Goal: Task Accomplishment & Management: Complete application form

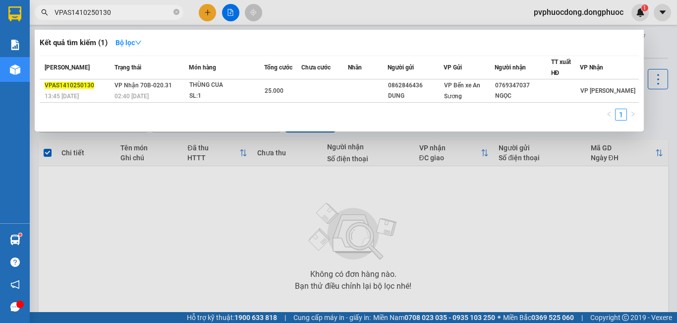
click at [105, 13] on input "VPAS1410250130" at bounding box center [113, 12] width 117 height 11
type input "VPAS1410250160"
drag, startPoint x: 196, startPoint y: 16, endPoint x: 202, endPoint y: 11, distance: 7.7
click at [196, 16] on div at bounding box center [338, 161] width 677 height 323
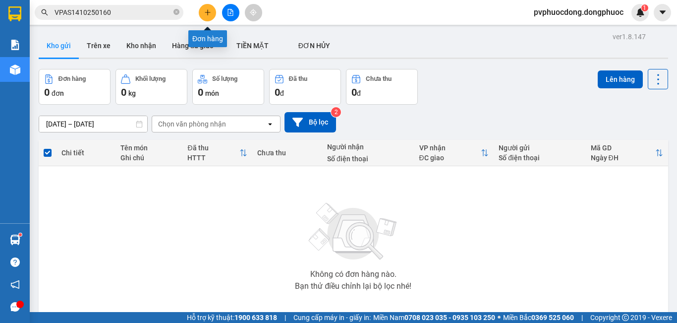
click at [206, 10] on icon "plus" at bounding box center [207, 12] width 7 height 7
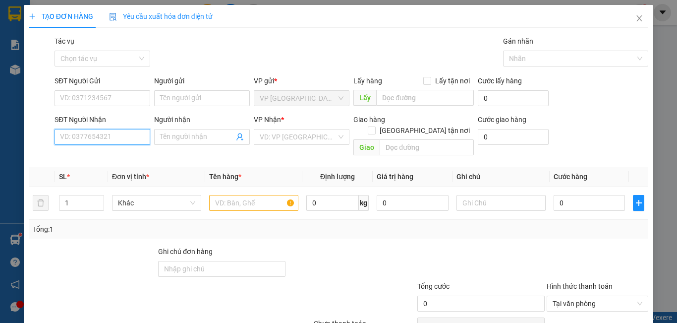
click at [100, 138] on input "SĐT Người Nhận" at bounding box center [103, 137] width 96 height 16
type input "0393353857"
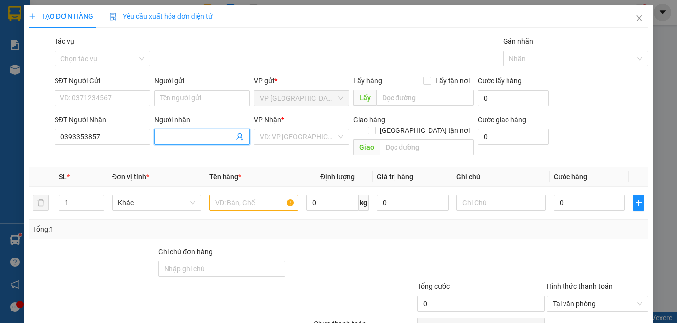
click at [187, 135] on input "Người nhận" at bounding box center [197, 136] width 74 height 11
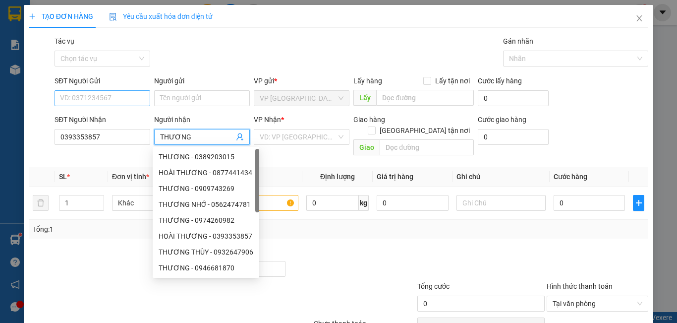
type input "THƯƠNG"
click at [109, 98] on input "SĐT Người Gửi" at bounding box center [103, 98] width 96 height 16
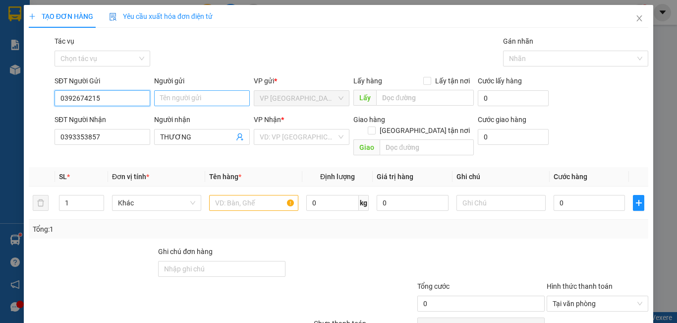
type input "0392674215"
click at [177, 98] on input "Người gửi" at bounding box center [202, 98] width 96 height 16
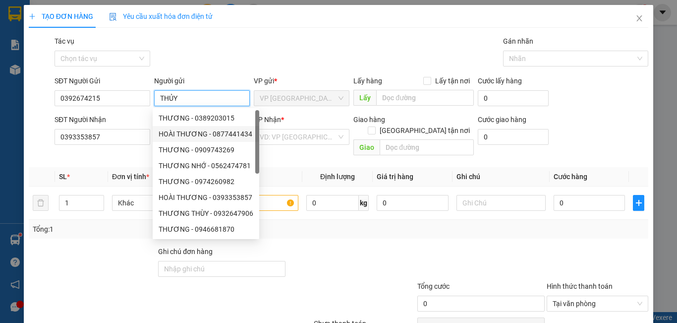
type input "THỦY"
click at [267, 127] on div "VP Nhận *" at bounding box center [302, 121] width 96 height 15
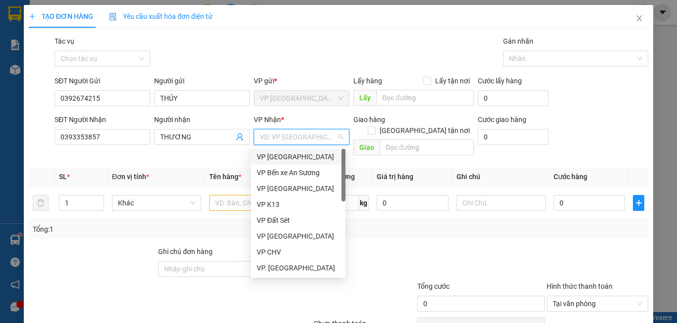
click at [269, 132] on input "search" at bounding box center [298, 136] width 77 height 15
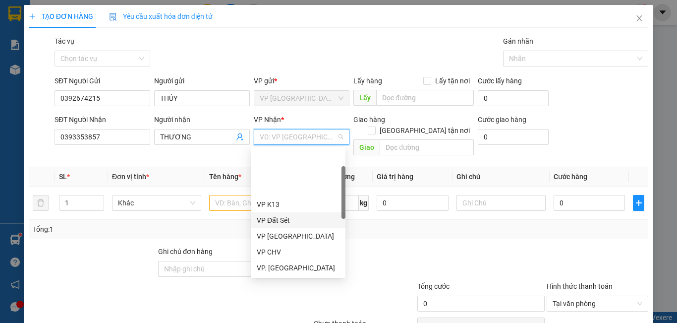
scroll to position [50, 0]
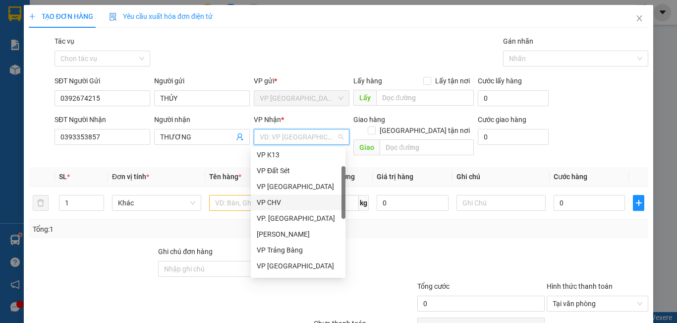
click at [268, 205] on div "VP CHV" at bounding box center [298, 202] width 83 height 11
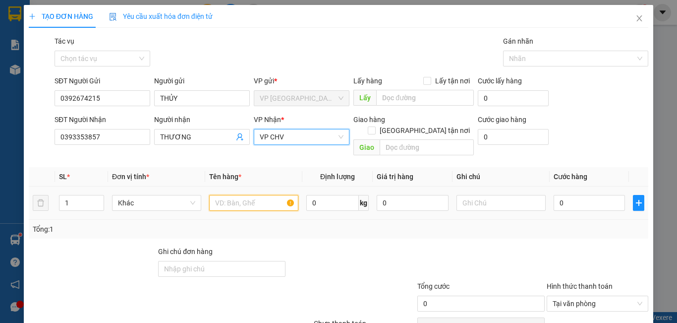
click at [249, 195] on input "text" at bounding box center [253, 203] width 89 height 16
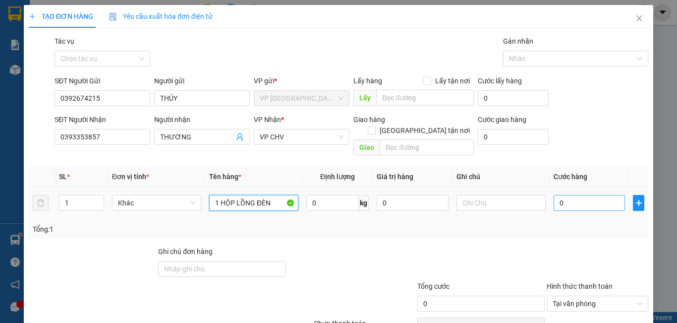
type input "1 HỘP LỒNG ĐÈN"
click at [572, 195] on input "0" at bounding box center [589, 203] width 71 height 16
type input "2"
type input "20"
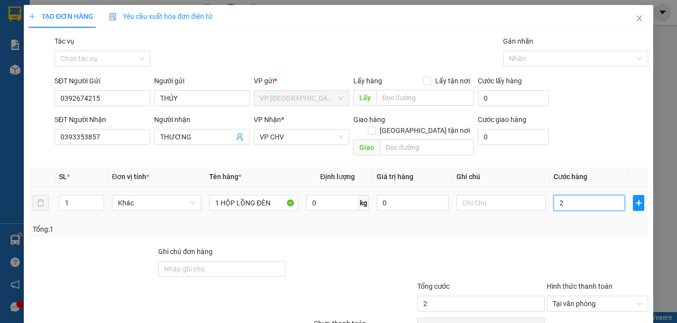
type input "20"
type input "20.000"
click at [527, 246] on div at bounding box center [481, 263] width 129 height 35
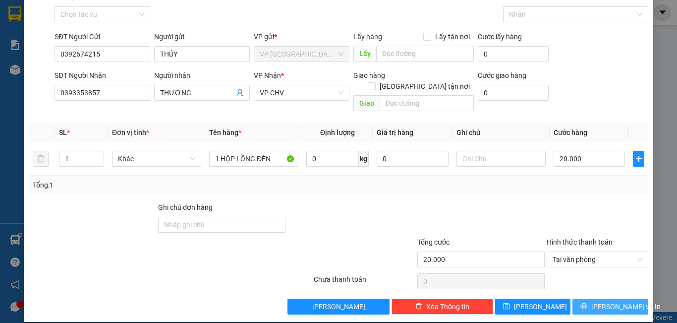
click at [609, 301] on span "[PERSON_NAME] và In" at bounding box center [626, 306] width 69 height 11
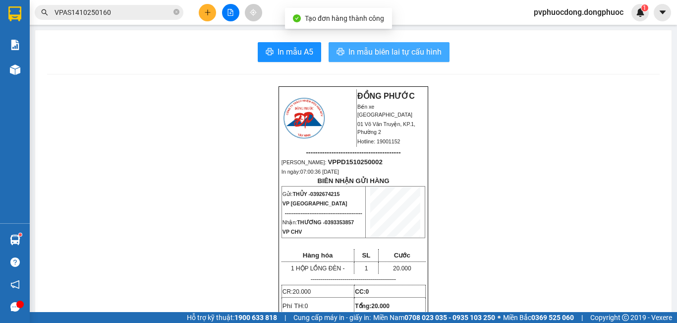
click at [416, 44] on button "In mẫu biên lai tự cấu hình" at bounding box center [389, 52] width 121 height 20
